Goal: Information Seeking & Learning: Learn about a topic

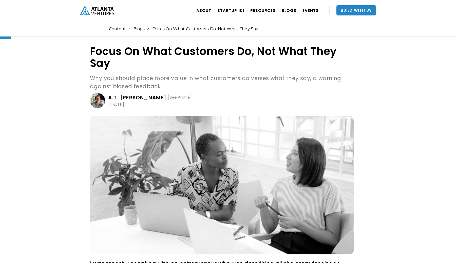
scroll to position [32, 0]
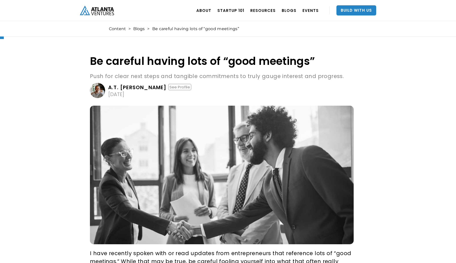
scroll to position [21, 0]
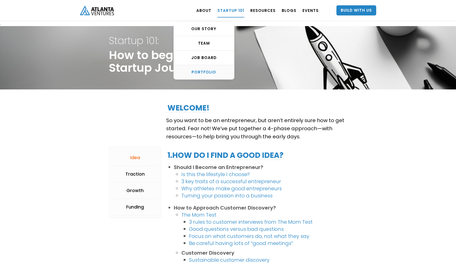
scroll to position [124, 0]
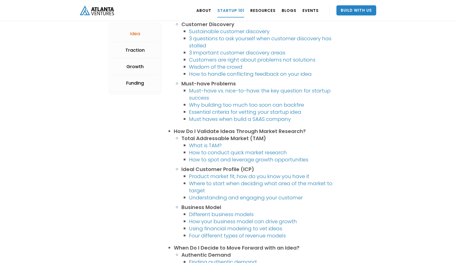
scroll to position [206, 0]
